Goal: Find specific page/section: Find specific page/section

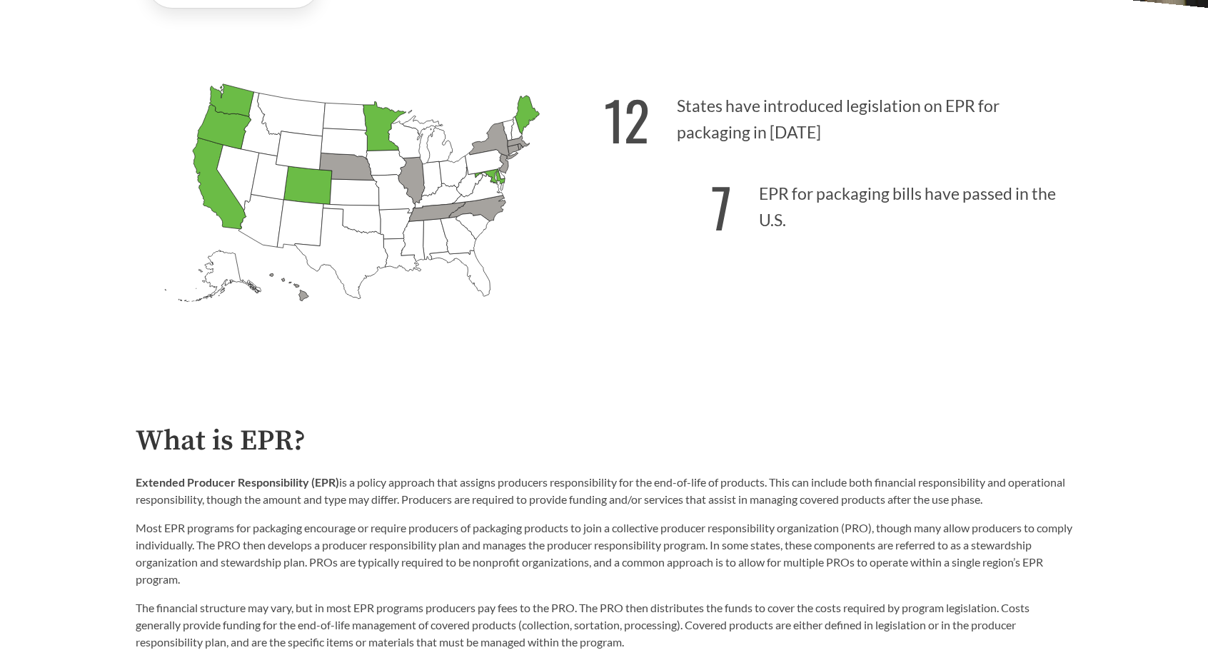
scroll to position [428, 0]
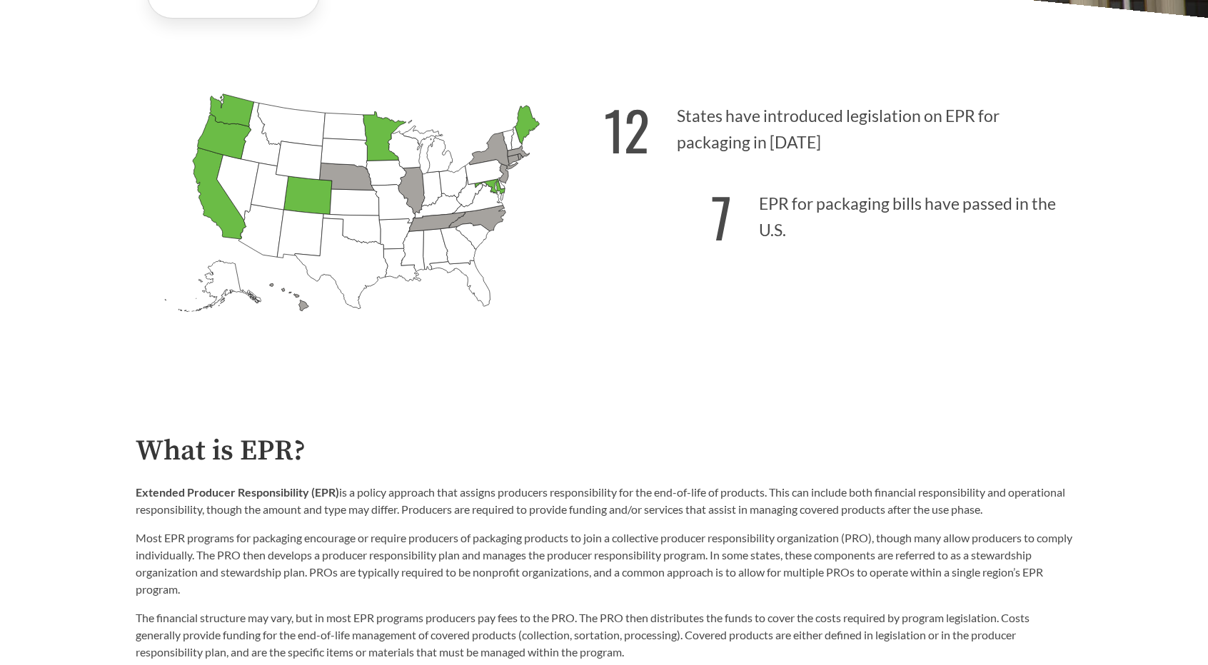
click at [152, 231] on icon "[US_STATE] Introduced: [US_STATE] Introduced: [US_STATE] Introduced: [US_STATE]…" at bounding box center [370, 227] width 468 height 293
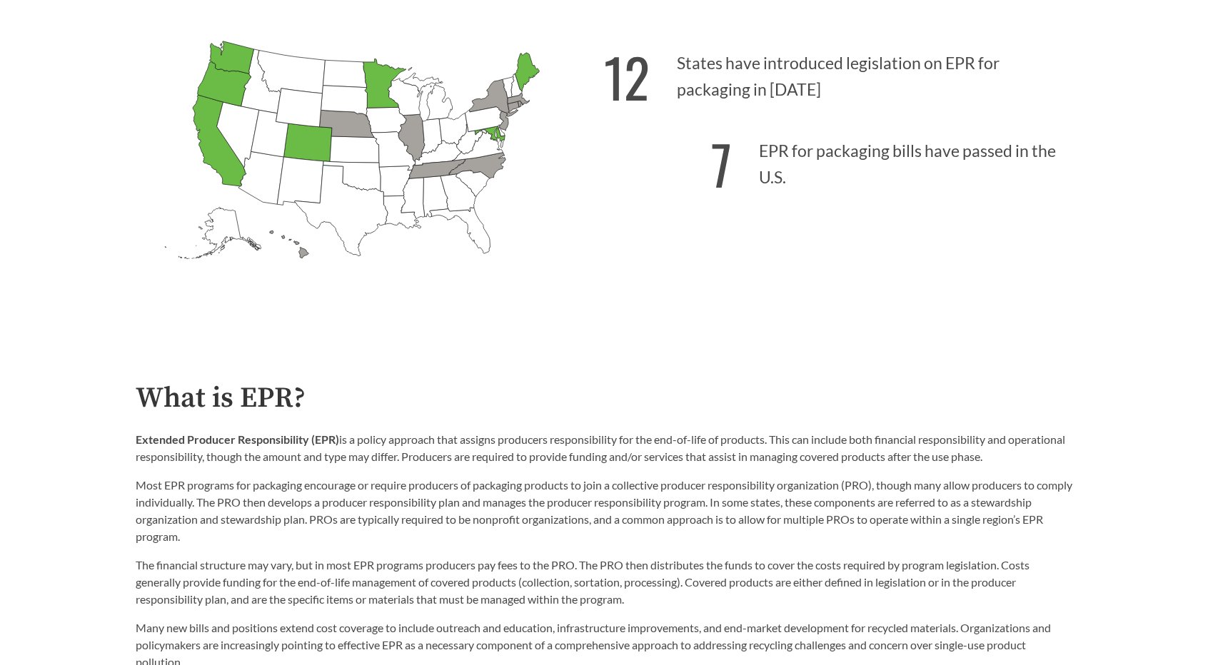
scroll to position [384, 0]
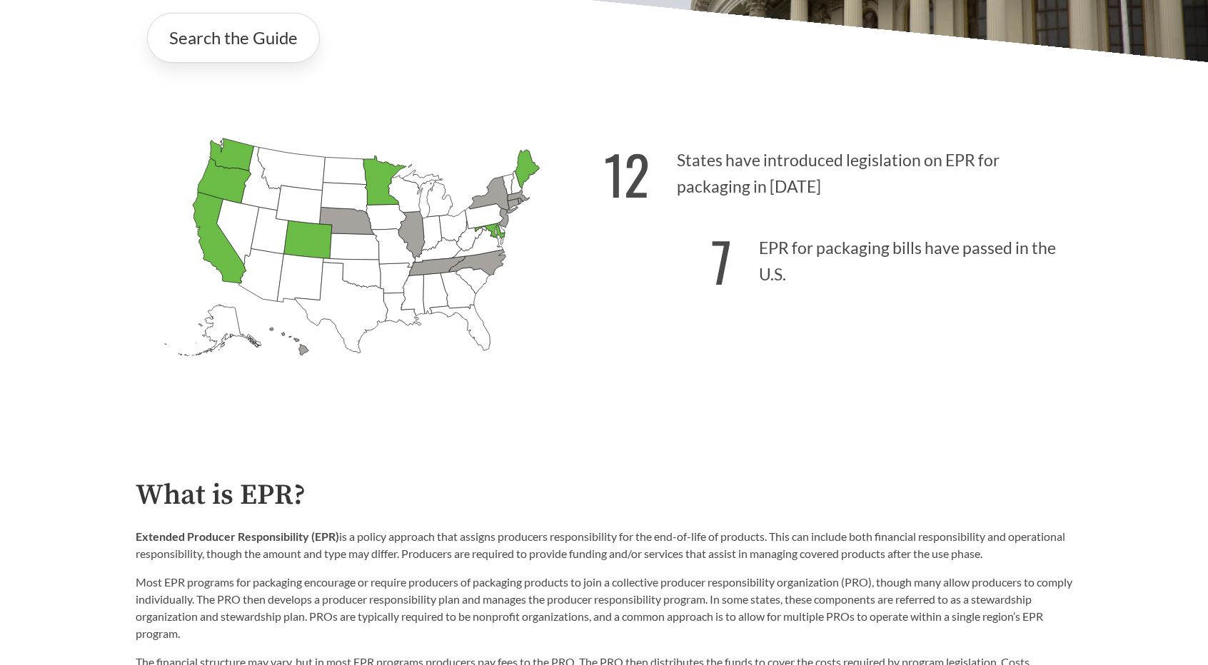
click at [418, 292] on icon "[US_STATE] Introduced:" at bounding box center [413, 295] width 24 height 41
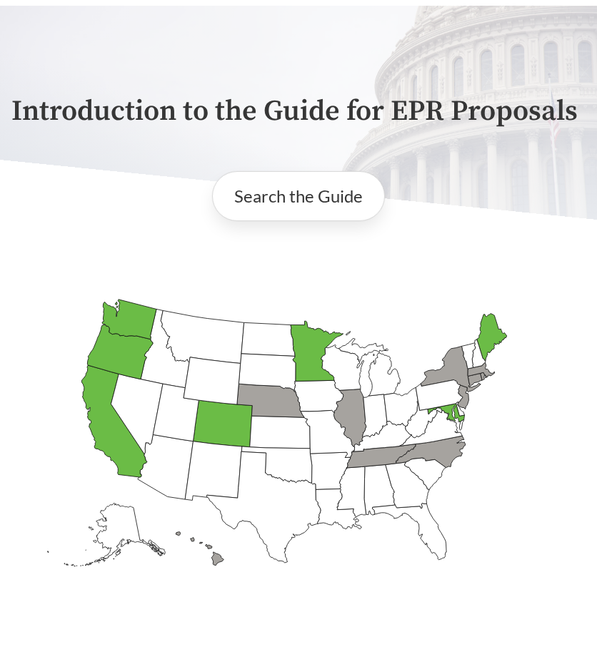
scroll to position [71, 0]
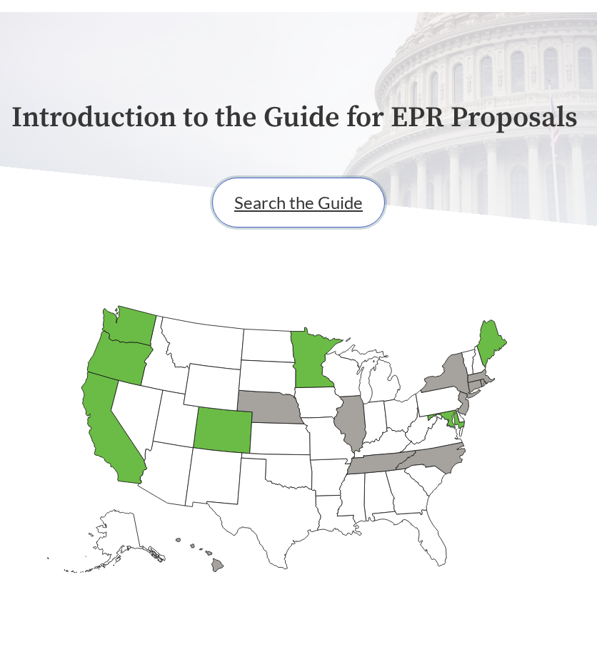
click at [324, 221] on link "Search the Guide" at bounding box center [298, 203] width 173 height 50
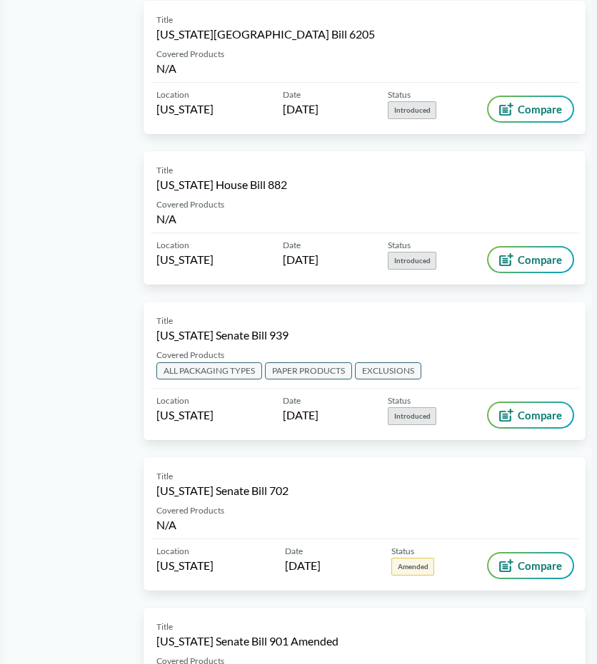
scroll to position [928, 0]
